Goal: Navigation & Orientation: Understand site structure

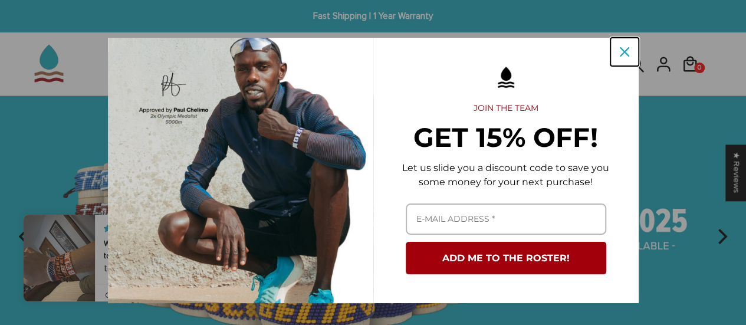
click at [624, 51] on icon "close icon" at bounding box center [623, 51] width 9 height 9
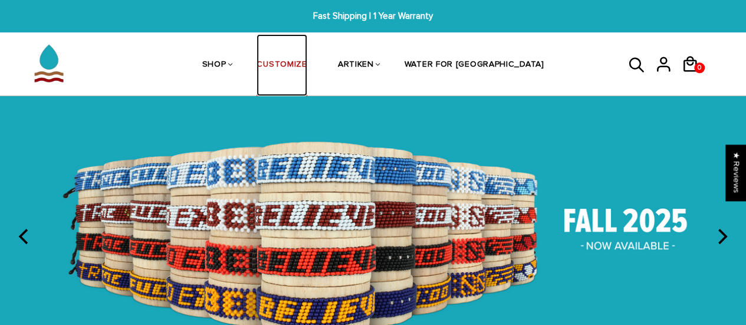
click at [306, 62] on link "CUSTOMIZE" at bounding box center [281, 65] width 50 height 62
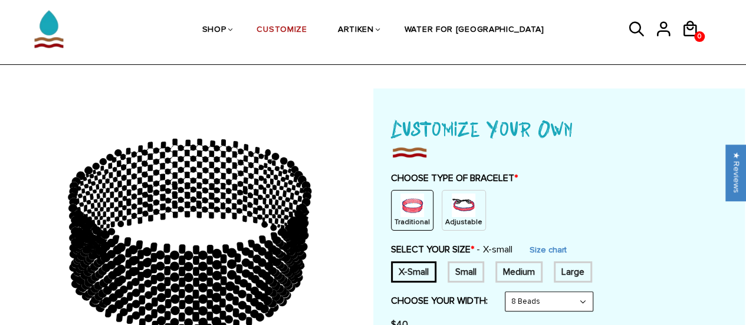
scroll to position [59, 0]
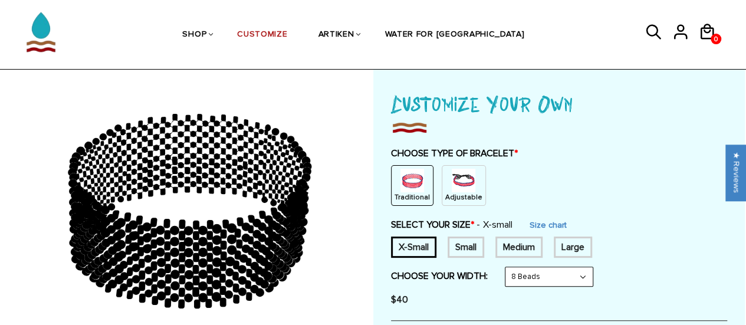
click at [451, 179] on img at bounding box center [463, 181] width 24 height 24
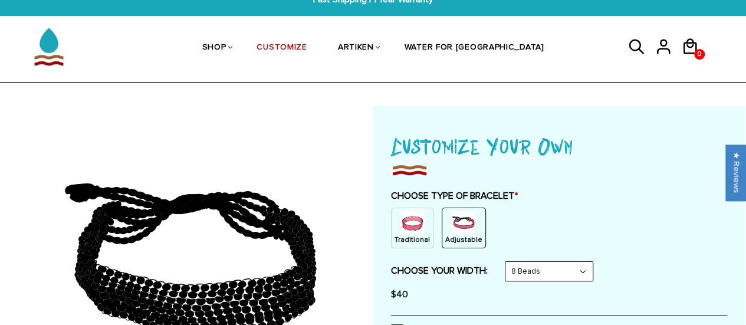
scroll to position [0, 0]
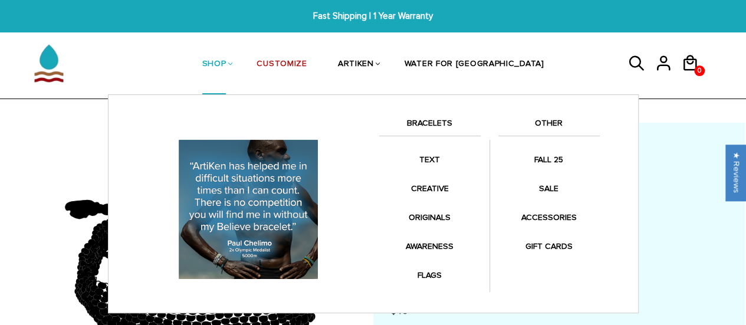
click at [226, 61] on link "SHOP" at bounding box center [214, 64] width 24 height 61
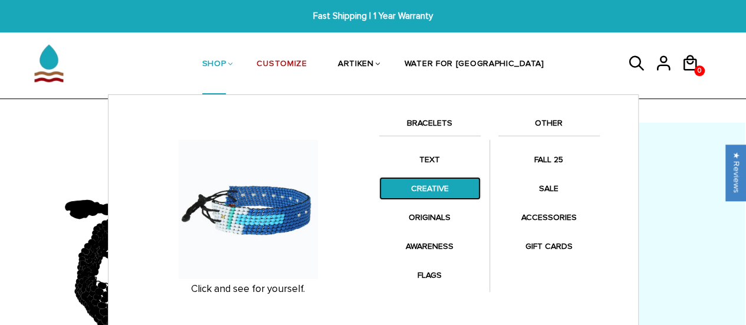
click at [430, 184] on link "CREATIVE" at bounding box center [429, 188] width 101 height 23
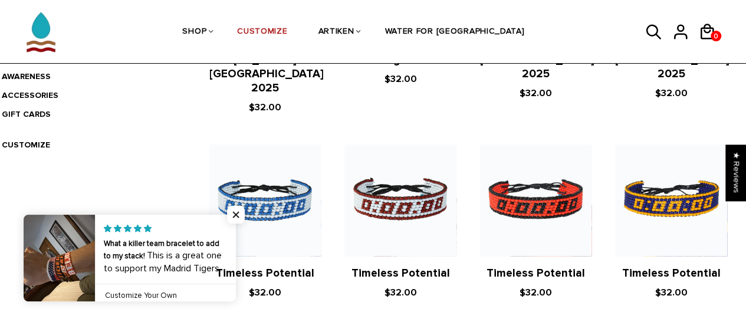
scroll to position [413, 0]
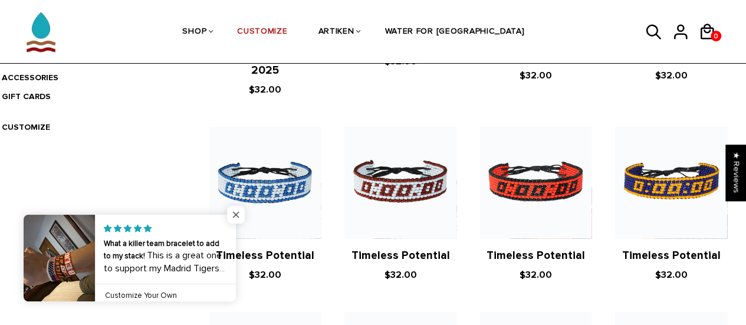
click at [236, 216] on span "Close popup widget" at bounding box center [236, 215] width 18 height 18
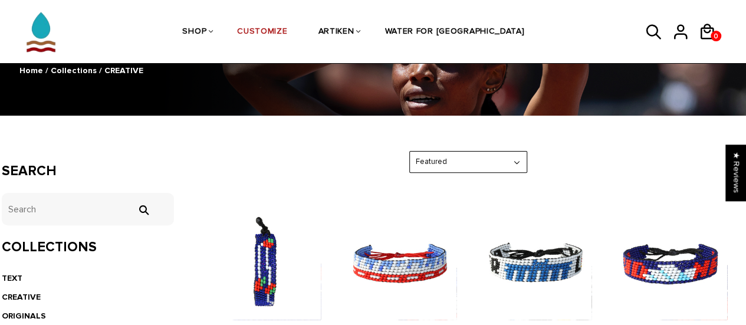
scroll to position [0, 0]
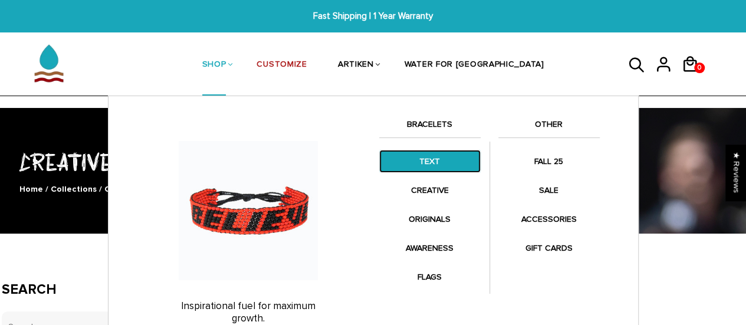
click at [423, 162] on link "TEXT" at bounding box center [429, 161] width 101 height 23
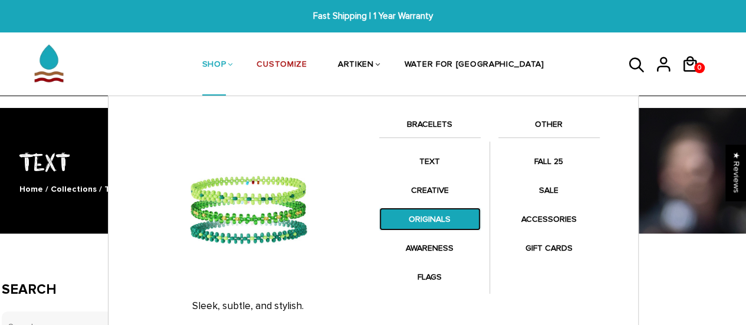
click at [428, 213] on link "ORIGINALS" at bounding box center [429, 218] width 101 height 23
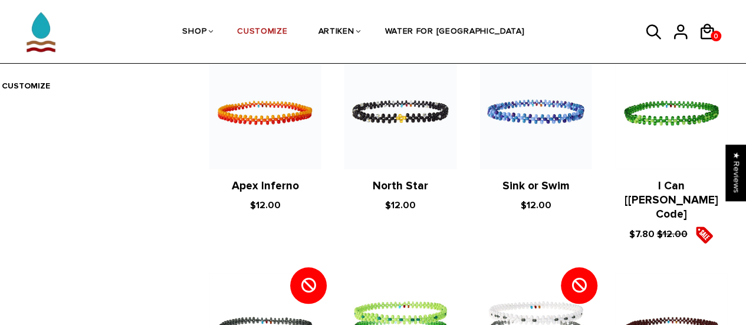
scroll to position [295, 0]
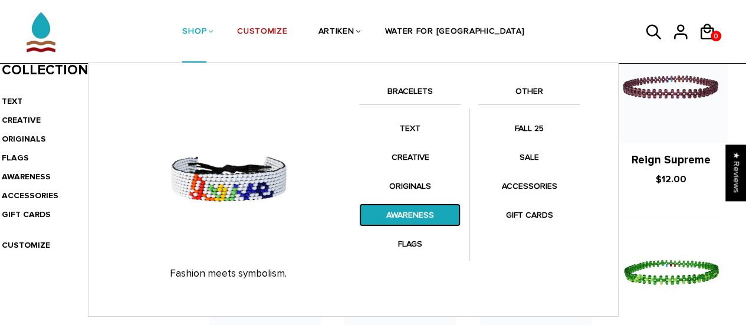
click at [413, 211] on link "AWARENESS" at bounding box center [409, 214] width 101 height 23
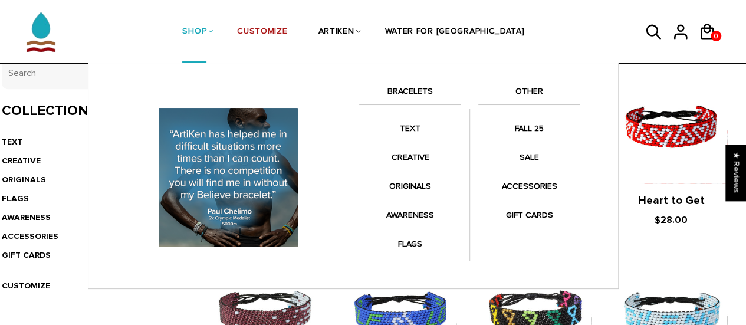
scroll to position [236, 0]
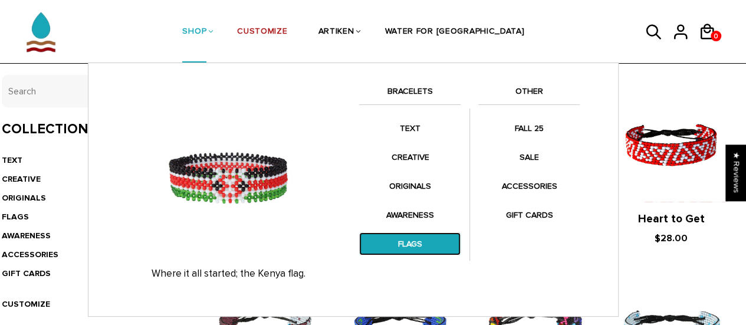
click at [418, 241] on link "FLAGS" at bounding box center [409, 243] width 101 height 23
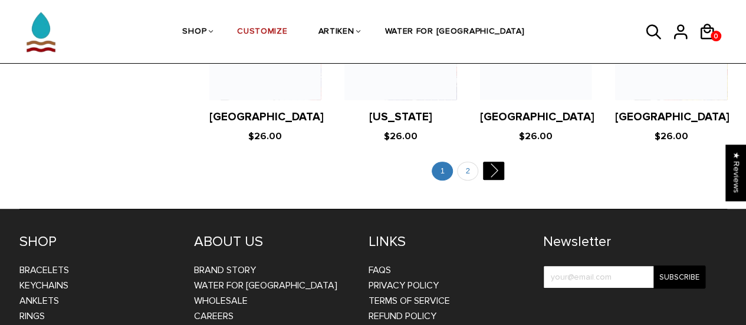
scroll to position [2458, 0]
